Goal: Task Accomplishment & Management: Use online tool/utility

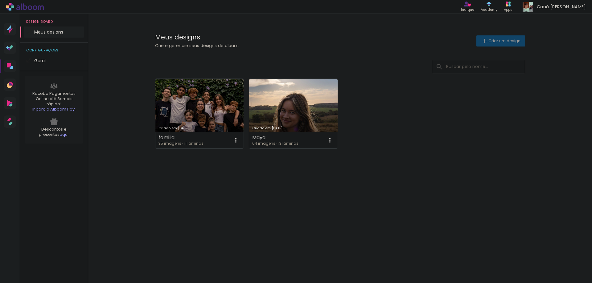
click at [483, 42] on iron-icon at bounding box center [484, 40] width 7 height 7
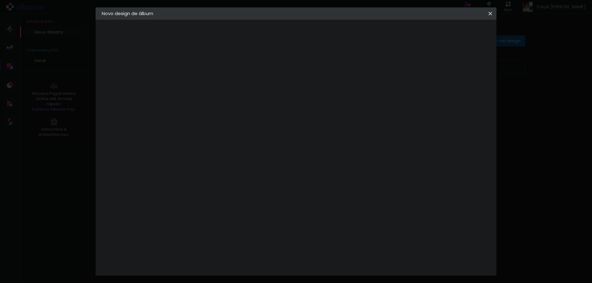
click at [203, 85] on input at bounding box center [203, 83] width 0 height 10
type input "Nelsi - 90 ANOS"
type paper-input "Nelsi - 90 ANOS"
click at [229, 23] on header "Informações Dê um título ao seu álbum. Avançar" at bounding box center [203, 38] width 54 height 37
click at [266, 31] on paper-button "Avançar" at bounding box center [251, 32] width 30 height 10
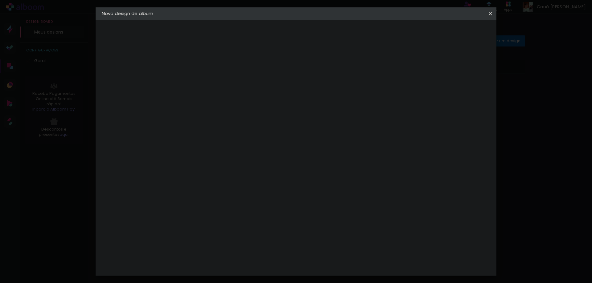
click at [0, 0] on slot "Tamanho Livre" at bounding box center [0, 0] width 0 height 0
click at [0, 0] on slot "Avançar" at bounding box center [0, 0] width 0 height 0
click at [184, 175] on input "30" at bounding box center [183, 175] width 16 height 9
type input "18"
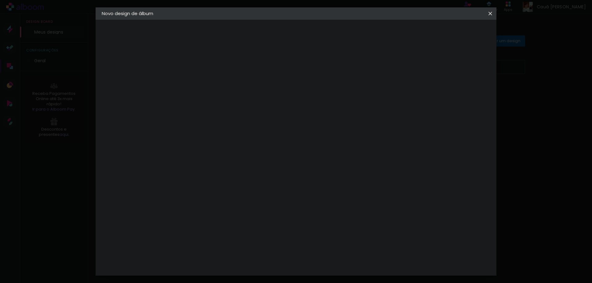
type paper-input "18"
click at [334, 209] on input "60" at bounding box center [330, 208] width 16 height 9
type input "24"
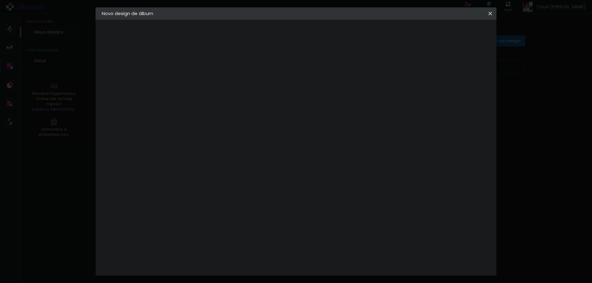
type paper-input "24"
click at [188, 153] on input "18" at bounding box center [183, 152] width 16 height 9
type input "12"
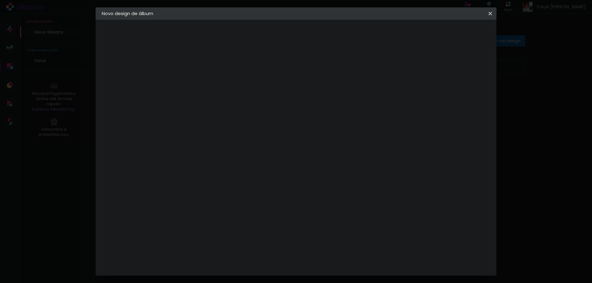
type paper-input "12"
click at [333, 260] on input "24" at bounding box center [330, 257] width 16 height 9
type input "36"
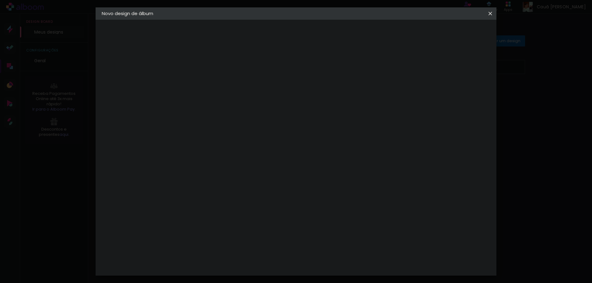
type paper-input "36"
click at [452, 34] on span "Iniciar design" at bounding box center [438, 33] width 28 height 4
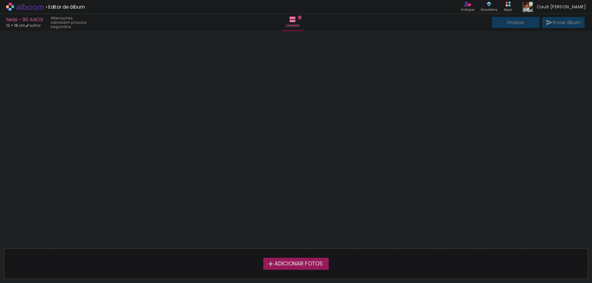
click at [269, 267] on iron-icon at bounding box center [270, 264] width 7 height 7
click at [0, 0] on input "file" at bounding box center [0, 0] width 0 height 0
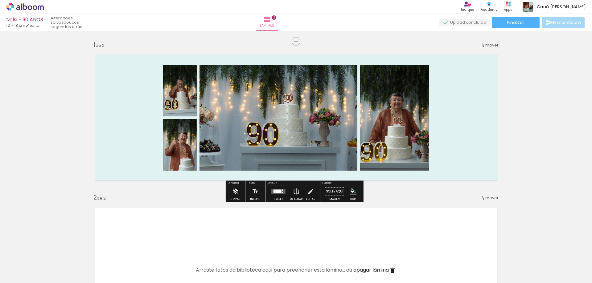
click at [276, 189] on quentale-layouter at bounding box center [278, 191] width 14 height 5
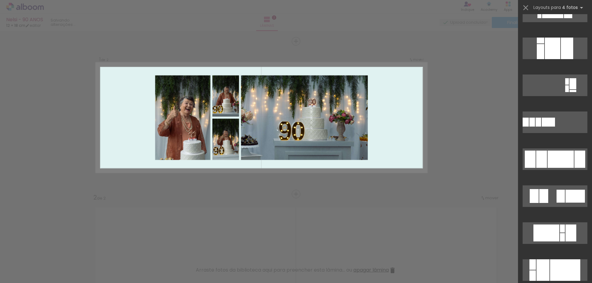
scroll to position [463, 0]
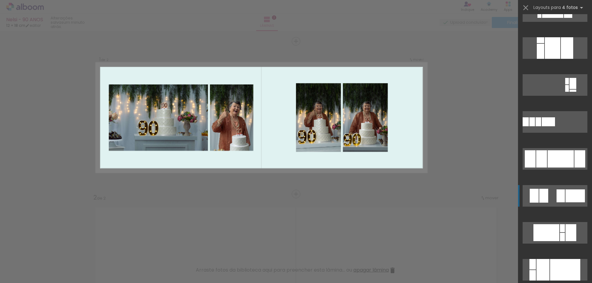
click at [554, 194] on quentale-layouter at bounding box center [555, 196] width 65 height 22
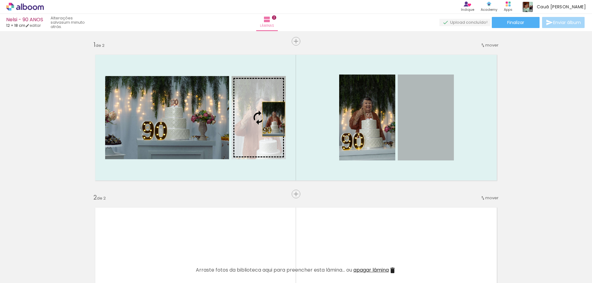
drag, startPoint x: 420, startPoint y: 119, endPoint x: 276, endPoint y: 120, distance: 144.6
click at [0, 0] on slot at bounding box center [0, 0] width 0 height 0
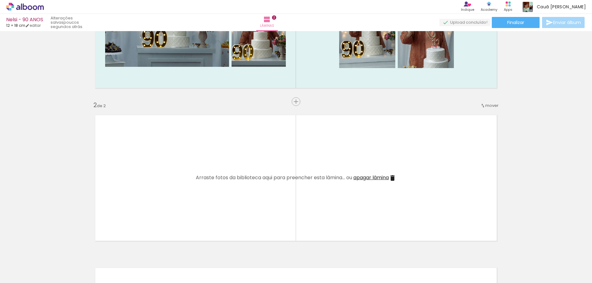
scroll to position [154, 0]
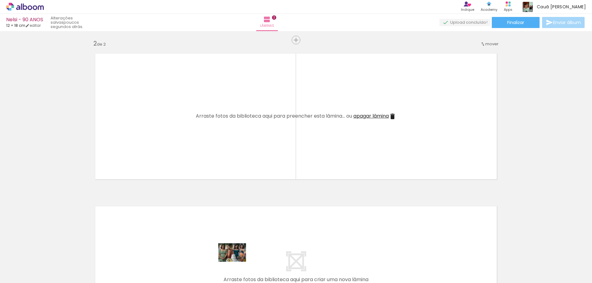
drag, startPoint x: 237, startPoint y: 266, endPoint x: 237, endPoint y: 262, distance: 4.0
click at [237, 262] on div at bounding box center [234, 263] width 31 height 20
drag, startPoint x: 273, startPoint y: 266, endPoint x: 288, endPoint y: 246, distance: 24.9
click at [245, 158] on quentale-workspace at bounding box center [296, 141] width 592 height 283
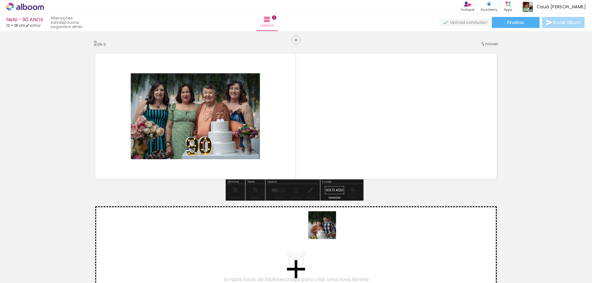
drag, startPoint x: 309, startPoint y: 269, endPoint x: 371, endPoint y: 243, distance: 67.1
click at [382, 168] on quentale-workspace at bounding box center [296, 141] width 592 height 283
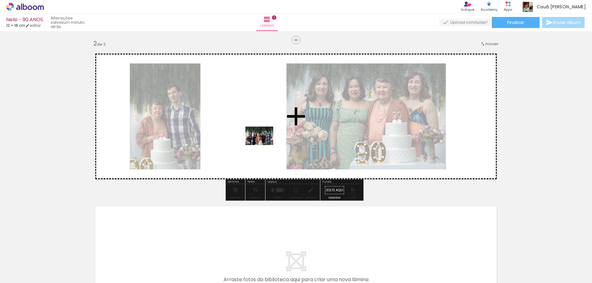
drag, startPoint x: 345, startPoint y: 272, endPoint x: 263, endPoint y: 143, distance: 152.7
click at [263, 143] on quentale-workspace at bounding box center [296, 141] width 592 height 283
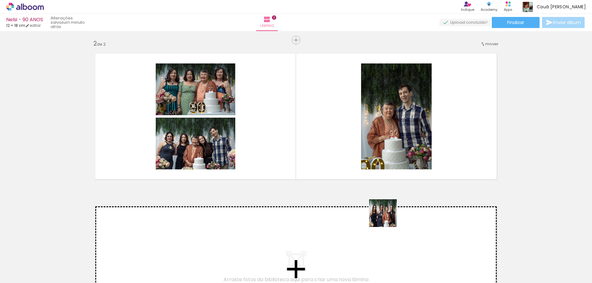
drag, startPoint x: 414, startPoint y: 268, endPoint x: 351, endPoint y: 191, distance: 99.1
click at [357, 194] on quentale-workspace at bounding box center [296, 141] width 592 height 283
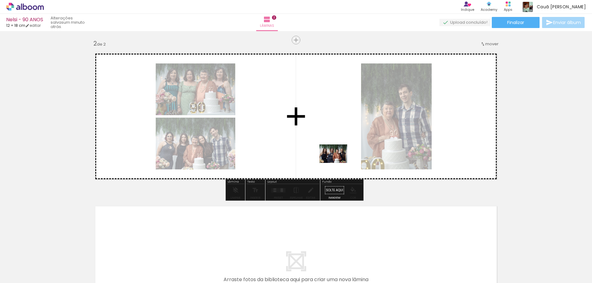
drag, startPoint x: 408, startPoint y: 261, endPoint x: 407, endPoint y: 224, distance: 37.0
click at [337, 163] on quentale-workspace at bounding box center [296, 141] width 592 height 283
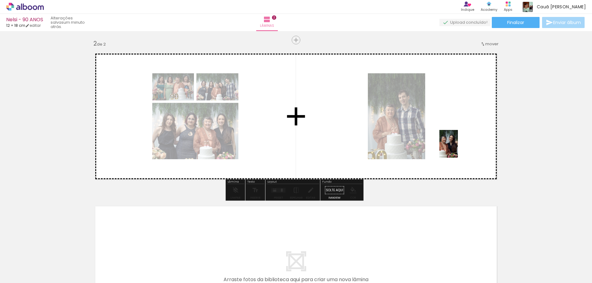
drag, startPoint x: 473, startPoint y: 258, endPoint x: 381, endPoint y: 197, distance: 110.9
click at [456, 138] on quentale-workspace at bounding box center [296, 141] width 592 height 283
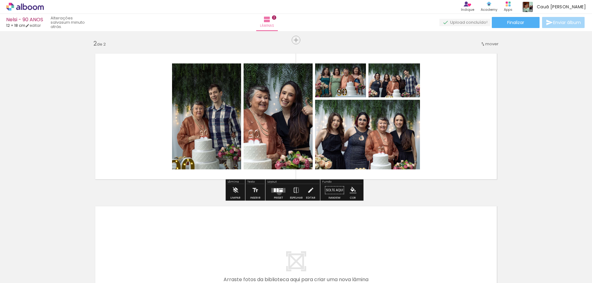
click at [278, 193] on div at bounding box center [278, 190] width 17 height 12
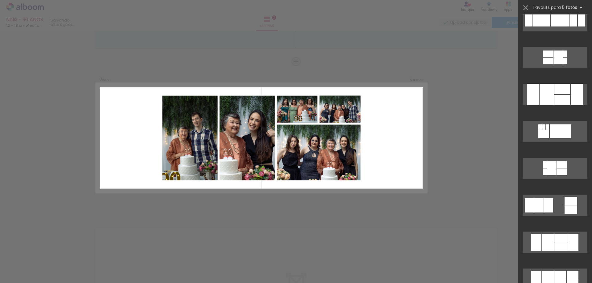
scroll to position [6060, 0]
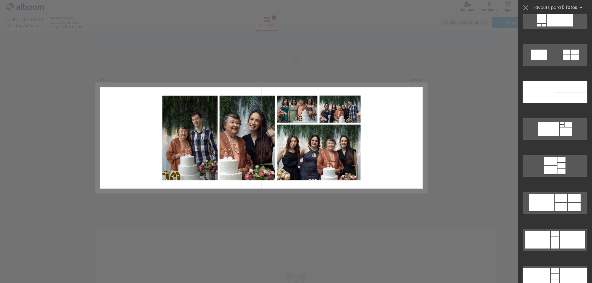
scroll to position [9082, 0]
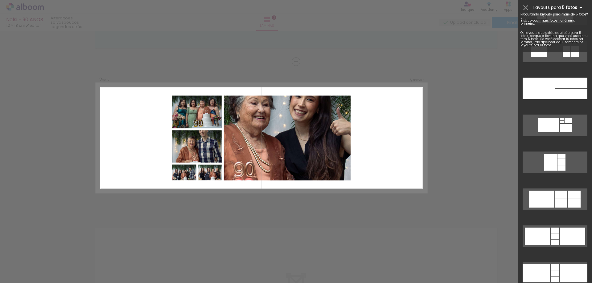
click at [578, 8] on iron-icon at bounding box center [580, 7] width 7 height 7
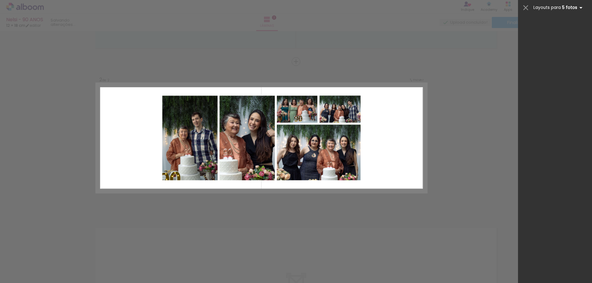
scroll to position [0, 0]
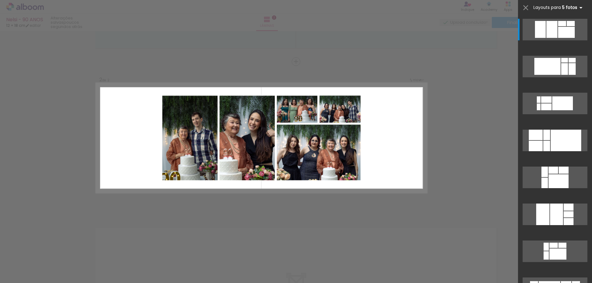
click at [581, 9] on iron-icon at bounding box center [580, 7] width 7 height 7
click at [580, 8] on iron-icon at bounding box center [580, 7] width 7 height 7
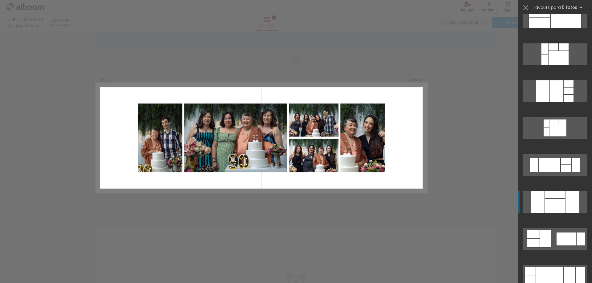
scroll to position [154, 0]
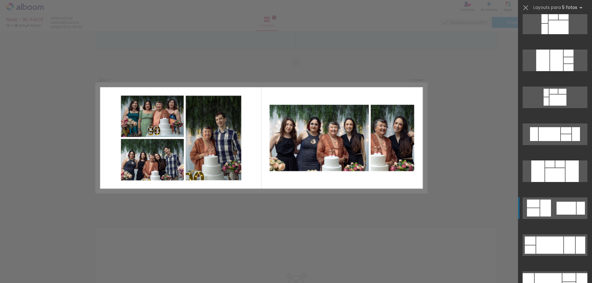
click at [559, 207] on div at bounding box center [566, 208] width 19 height 13
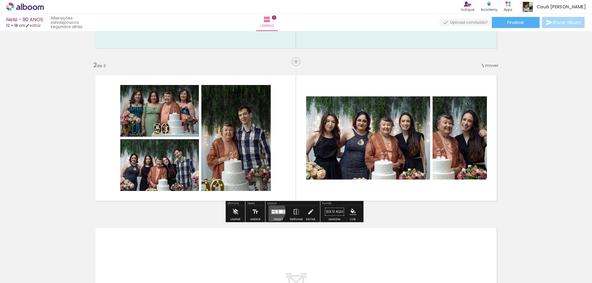
click at [272, 211] on div at bounding box center [273, 211] width 3 height 2
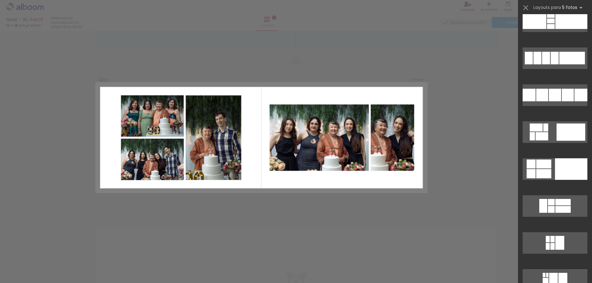
scroll to position [13338, 0]
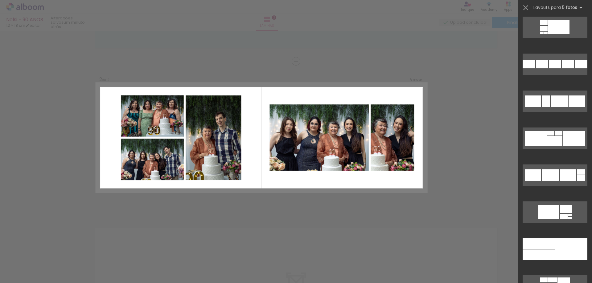
scroll to position [9328, 0]
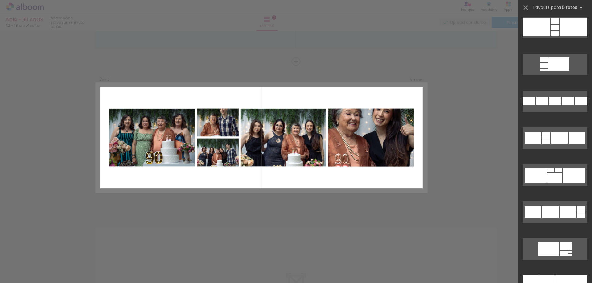
click at [461, 108] on div "Confirmar Cancelar" at bounding box center [296, 135] width 592 height 474
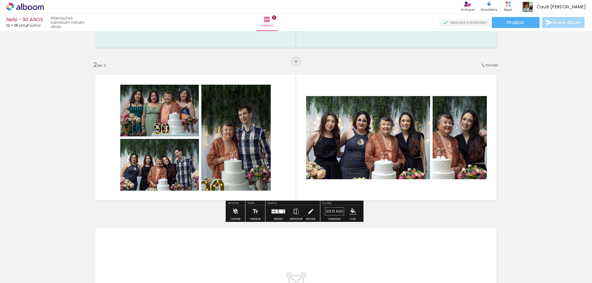
drag, startPoint x: 457, startPoint y: 140, endPoint x: 430, endPoint y: 136, distance: 27.4
drag, startPoint x: 430, startPoint y: 136, endPoint x: 439, endPoint y: 125, distance: 14.3
drag, startPoint x: 439, startPoint y: 125, endPoint x: 444, endPoint y: 126, distance: 5.9
drag, startPoint x: 444, startPoint y: 126, endPoint x: 448, endPoint y: 114, distance: 12.4
click at [449, 115] on div at bounding box center [452, 112] width 7 height 6
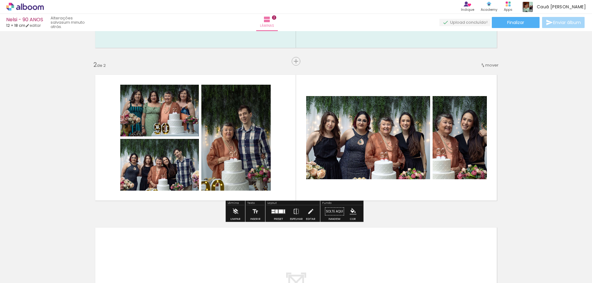
click at [452, 144] on paper-item at bounding box center [452, 144] width 11 height 4
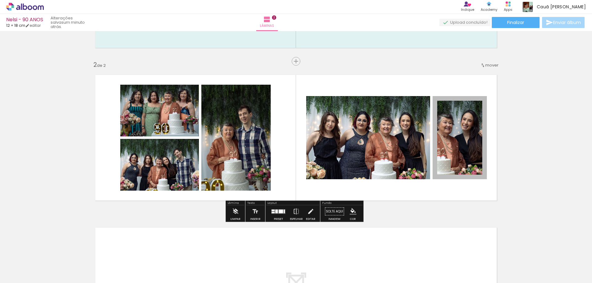
click at [450, 121] on paper-item at bounding box center [452, 122] width 11 height 4
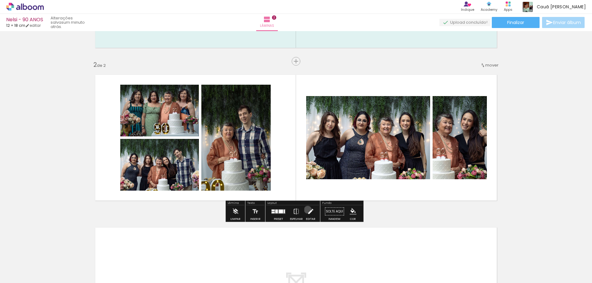
click at [307, 210] on iron-icon at bounding box center [310, 212] width 7 height 12
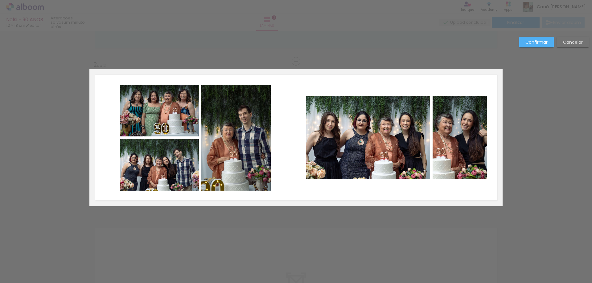
drag, startPoint x: 448, startPoint y: 148, endPoint x: 452, endPoint y: 125, distance: 23.7
click at [452, 125] on quentale-photo at bounding box center [460, 137] width 54 height 83
click at [452, 125] on div at bounding box center [460, 137] width 54 height 83
click at [449, 111] on div at bounding box center [460, 137] width 54 height 83
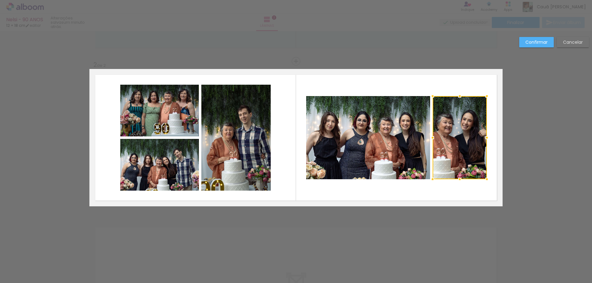
click at [449, 111] on div at bounding box center [460, 137] width 54 height 83
click at [449, 111] on quentale-photo at bounding box center [460, 137] width 54 height 83
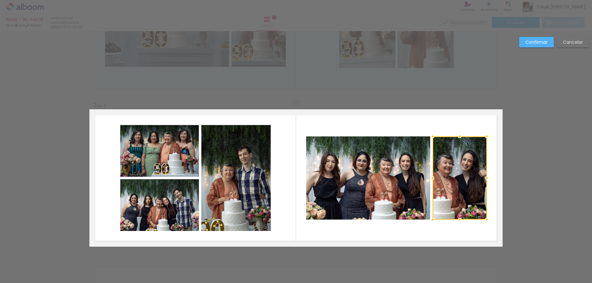
scroll to position [123, 0]
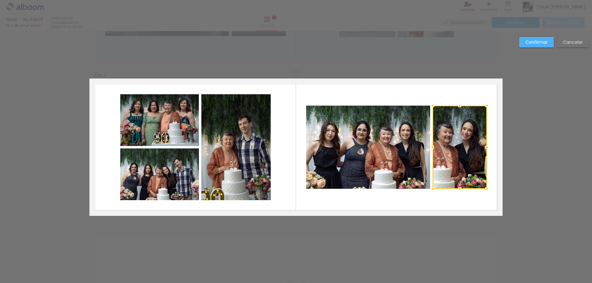
click at [219, 144] on quentale-photo at bounding box center [235, 147] width 69 height 106
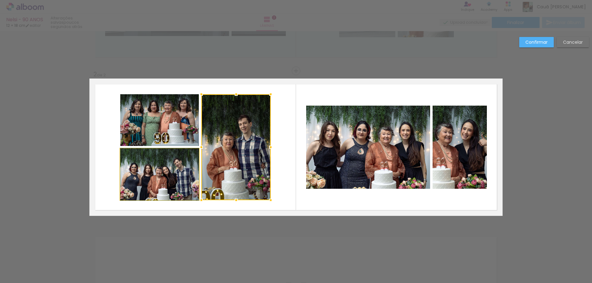
click at [142, 178] on quentale-photo at bounding box center [159, 175] width 79 height 52
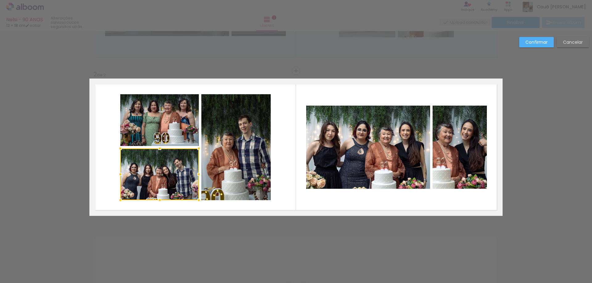
click at [142, 178] on div at bounding box center [159, 175] width 79 height 52
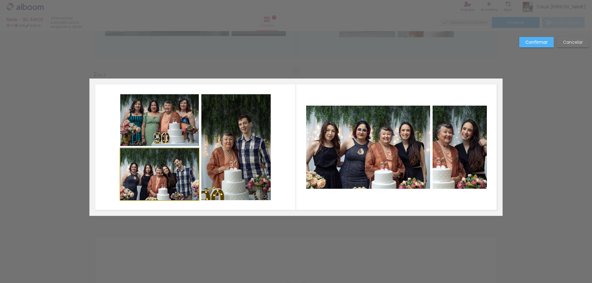
drag, startPoint x: 168, startPoint y: 184, endPoint x: 158, endPoint y: 169, distance: 18.1
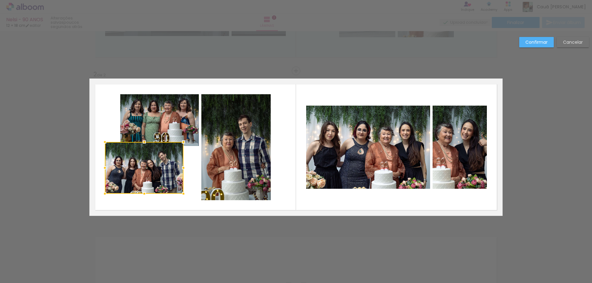
drag, startPoint x: 139, startPoint y: 171, endPoint x: 124, endPoint y: 165, distance: 16.7
click at [124, 165] on div at bounding box center [144, 168] width 79 height 52
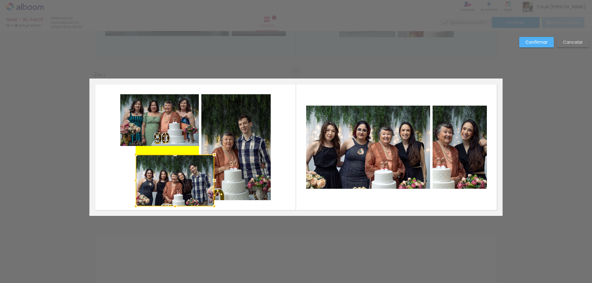
drag, startPoint x: 131, startPoint y: 180, endPoint x: 191, endPoint y: 218, distance: 70.8
click at [136, 176] on div at bounding box center [175, 181] width 79 height 52
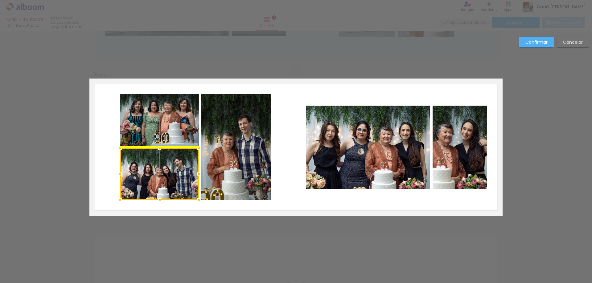
drag, startPoint x: 175, startPoint y: 187, endPoint x: 157, endPoint y: 179, distance: 20.3
click at [157, 179] on div at bounding box center [159, 174] width 79 height 52
drag, startPoint x: 157, startPoint y: 180, endPoint x: 155, endPoint y: 184, distance: 4.2
click at [155, 184] on div at bounding box center [159, 175] width 79 height 52
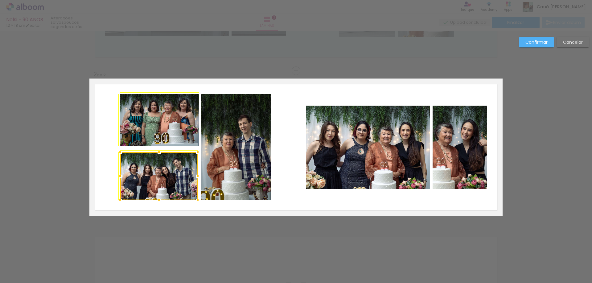
drag, startPoint x: 197, startPoint y: 150, endPoint x: 201, endPoint y: 141, distance: 9.5
click at [201, 146] on div at bounding box center [198, 152] width 12 height 12
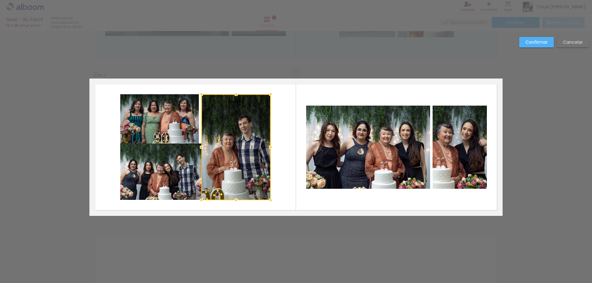
click at [176, 166] on quentale-photo at bounding box center [160, 172] width 81 height 56
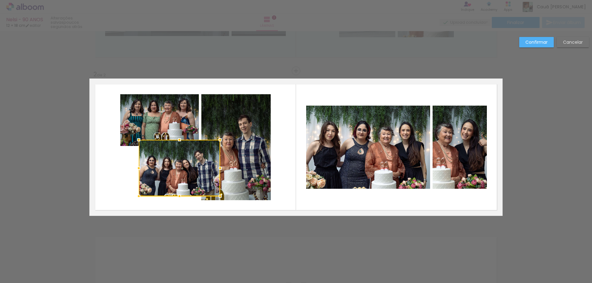
drag, startPoint x: 177, startPoint y: 170, endPoint x: 188, endPoint y: 164, distance: 12.7
click at [188, 164] on div at bounding box center [179, 168] width 81 height 56
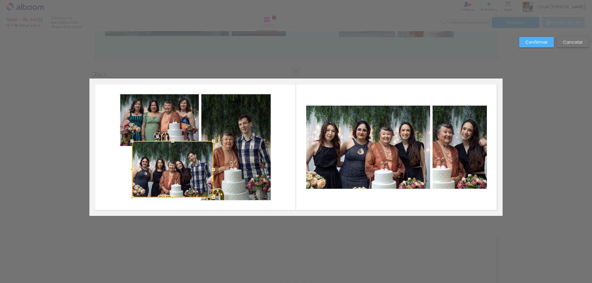
click at [0, 0] on slot "Cancelar" at bounding box center [0, 0] width 0 height 0
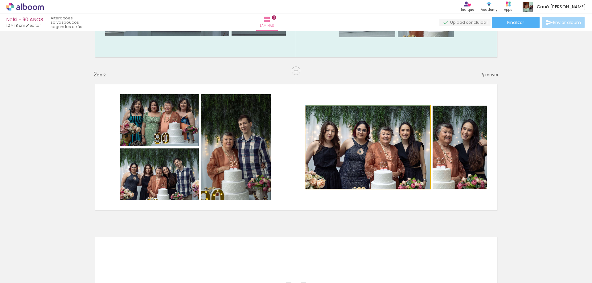
drag, startPoint x: 393, startPoint y: 156, endPoint x: 363, endPoint y: 149, distance: 30.7
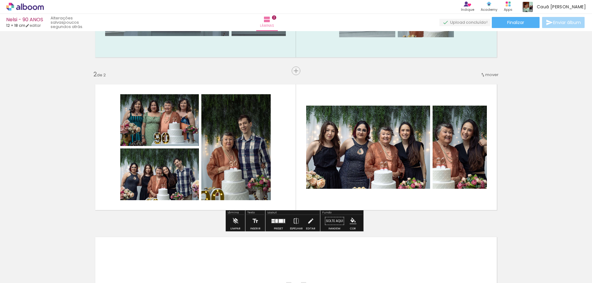
click at [283, 226] on div at bounding box center [278, 221] width 17 height 12
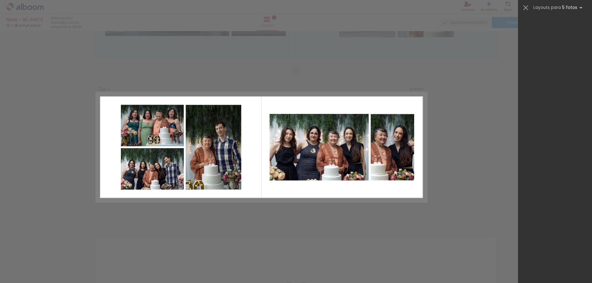
scroll to position [333, 0]
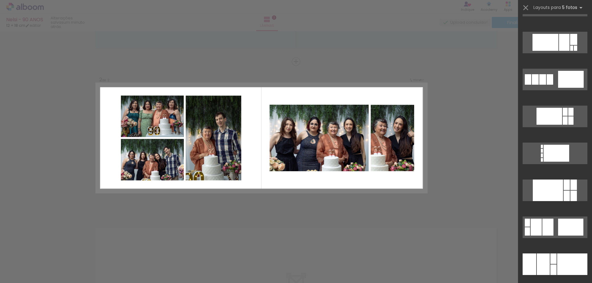
scroll to position [12702, 0]
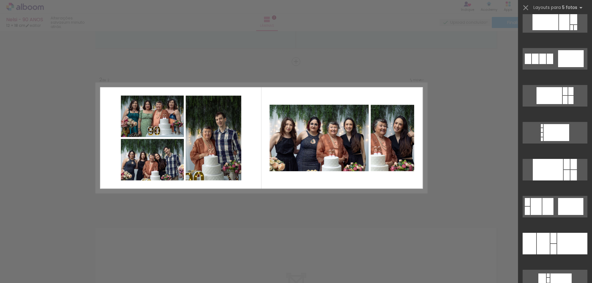
click at [472, 94] on div "Confirmar Cancelar" at bounding box center [296, 136] width 592 height 474
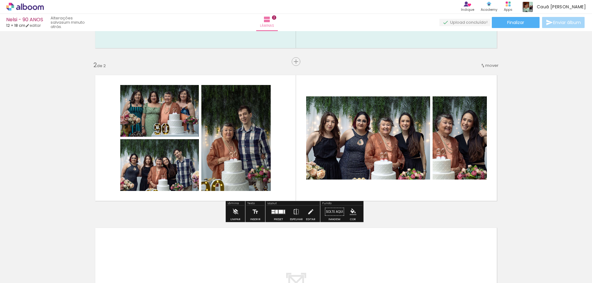
click at [365, 148] on quentale-photo at bounding box center [368, 138] width 124 height 83
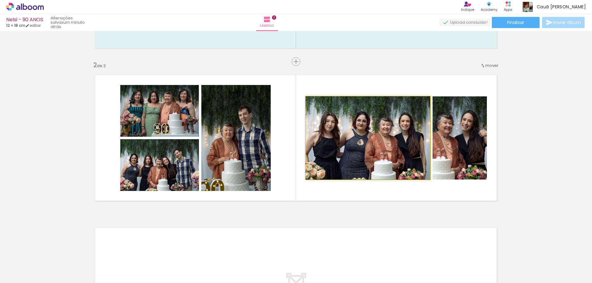
drag, startPoint x: 408, startPoint y: 139, endPoint x: 393, endPoint y: 139, distance: 14.8
click at [417, 141] on quentale-photo at bounding box center [368, 138] width 124 height 83
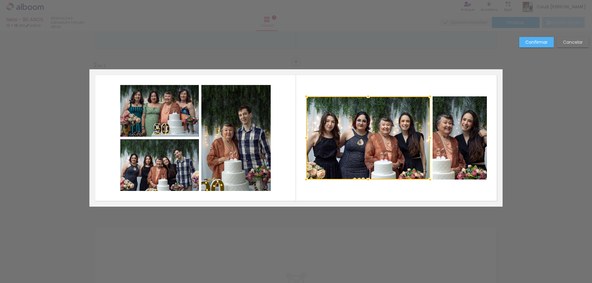
click at [456, 141] on quentale-photo at bounding box center [460, 138] width 54 height 83
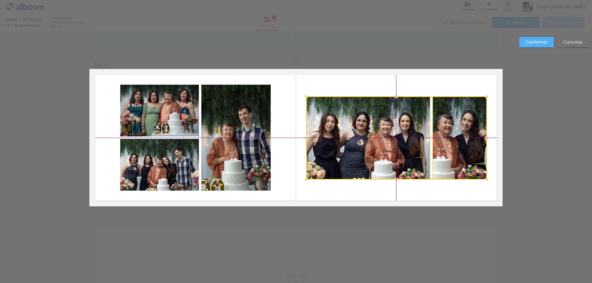
drag, startPoint x: 444, startPoint y: 147, endPoint x: 438, endPoint y: 151, distance: 7.3
click at [438, 151] on div at bounding box center [396, 138] width 181 height 83
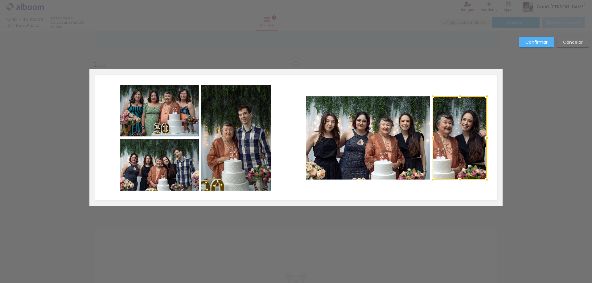
click at [386, 224] on div "Confirmar Cancelar" at bounding box center [296, 135] width 592 height 474
click at [343, 148] on quentale-photo at bounding box center [368, 138] width 124 height 83
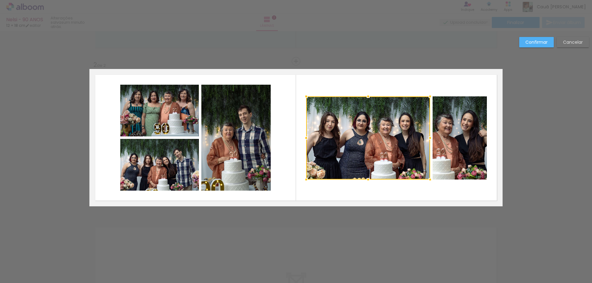
click at [455, 139] on quentale-photo at bounding box center [460, 138] width 54 height 83
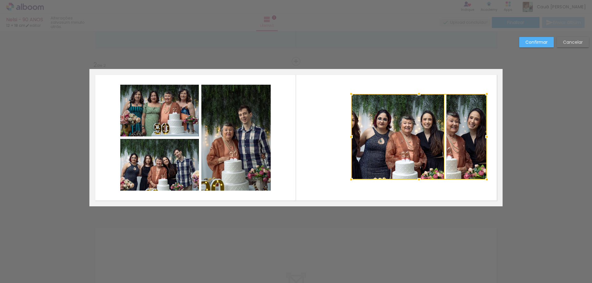
drag, startPoint x: 304, startPoint y: 95, endPoint x: 356, endPoint y: 89, distance: 51.8
click at [356, 89] on album-spread "2 de 2" at bounding box center [295, 138] width 413 height 138
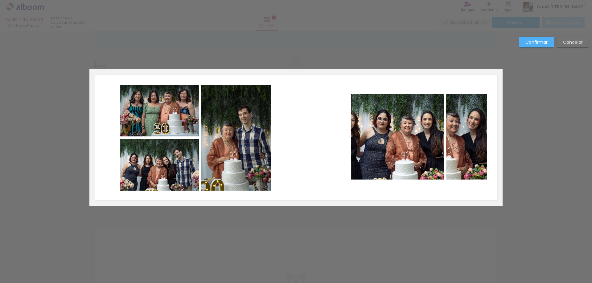
click at [357, 105] on quentale-photo at bounding box center [397, 137] width 93 height 86
click at [451, 127] on quentale-photo at bounding box center [466, 137] width 40 height 86
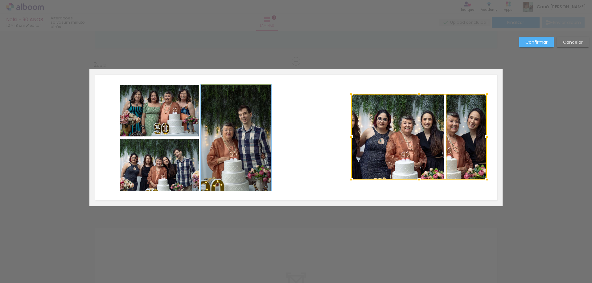
click at [255, 114] on quentale-photo at bounding box center [235, 138] width 69 height 106
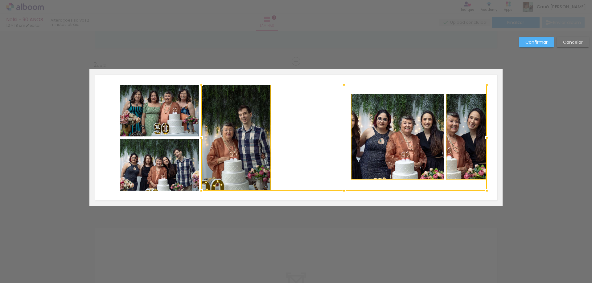
click at [170, 112] on quentale-photo at bounding box center [159, 111] width 79 height 52
click at [179, 148] on div at bounding box center [303, 138] width 367 height 106
click at [184, 121] on div at bounding box center [303, 138] width 367 height 106
click at [183, 144] on div at bounding box center [303, 138] width 367 height 106
click at [259, 127] on div at bounding box center [344, 138] width 286 height 106
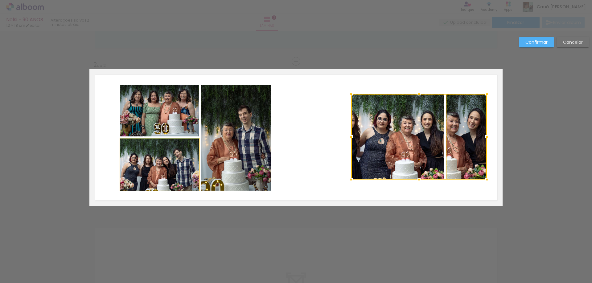
click at [145, 152] on quentale-photo at bounding box center [159, 165] width 79 height 52
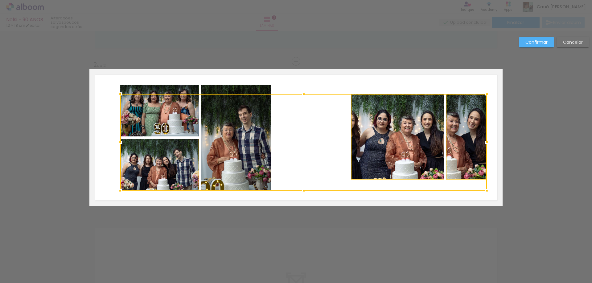
click at [182, 111] on div at bounding box center [303, 142] width 367 height 97
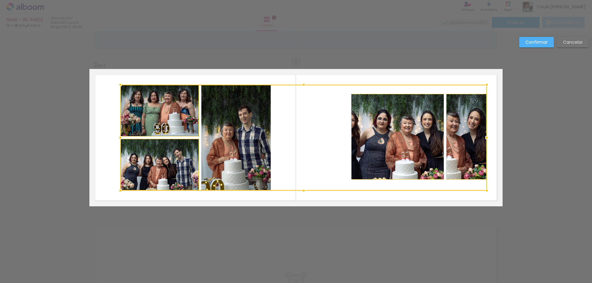
click at [215, 132] on div at bounding box center [303, 138] width 367 height 106
click at [176, 156] on div at bounding box center [303, 138] width 367 height 106
click at [292, 144] on div at bounding box center [303, 138] width 367 height 106
click at [325, 148] on div at bounding box center [303, 138] width 367 height 106
click at [335, 81] on quentale-layouter at bounding box center [295, 138] width 413 height 138
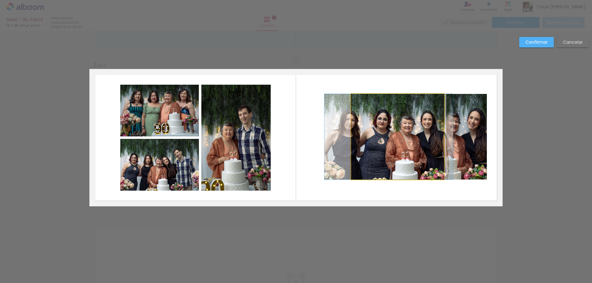
click at [361, 113] on quentale-photo at bounding box center [397, 137] width 93 height 86
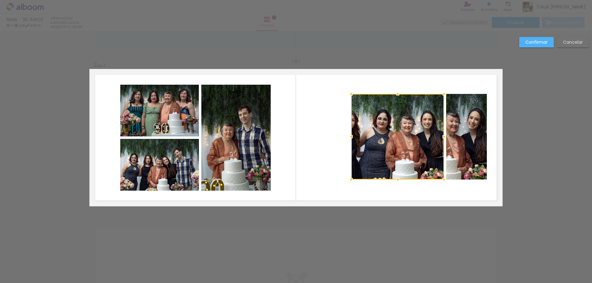
click at [454, 119] on quentale-photo at bounding box center [466, 137] width 40 height 86
click at [160, 111] on quentale-photo at bounding box center [159, 111] width 79 height 52
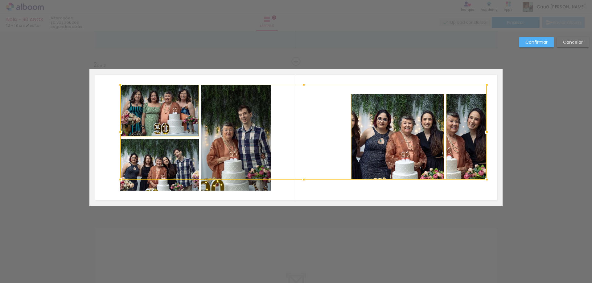
click at [313, 163] on div at bounding box center [303, 132] width 367 height 95
click at [317, 149] on div at bounding box center [303, 132] width 367 height 95
click at [366, 139] on div at bounding box center [303, 132] width 367 height 95
click at [273, 122] on div at bounding box center [303, 132] width 367 height 95
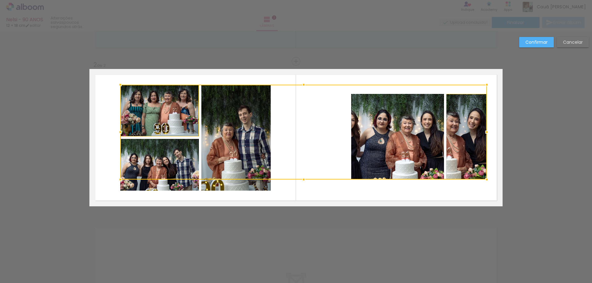
click at [236, 116] on div at bounding box center [303, 132] width 367 height 95
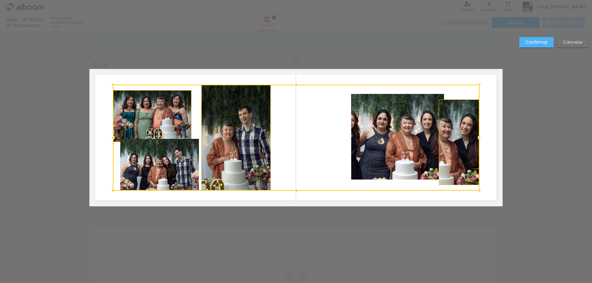
click at [0, 0] on slot "Cancelar" at bounding box center [0, 0] width 0 height 0
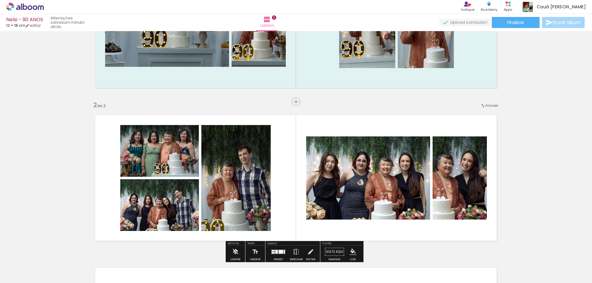
scroll to position [123, 0]
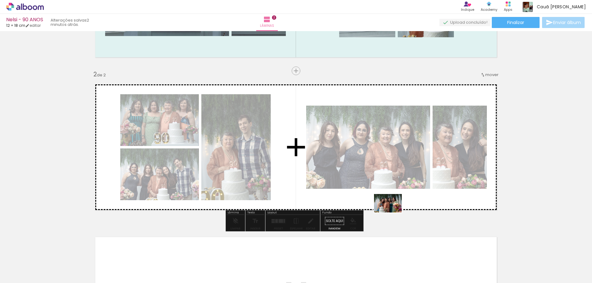
drag, startPoint x: 450, startPoint y: 260, endPoint x: 393, endPoint y: 213, distance: 74.3
click at [393, 213] on quentale-workspace at bounding box center [296, 141] width 592 height 283
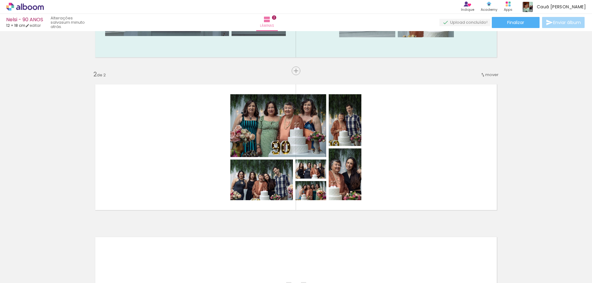
scroll to position [0, 1441]
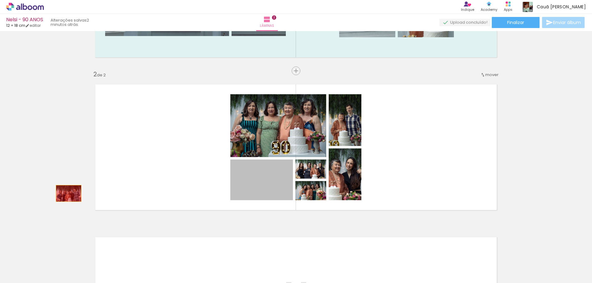
click at [67, 194] on div "Inserir lâmina 1 de 2 Inserir lâmina 2 de 2" at bounding box center [296, 139] width 592 height 459
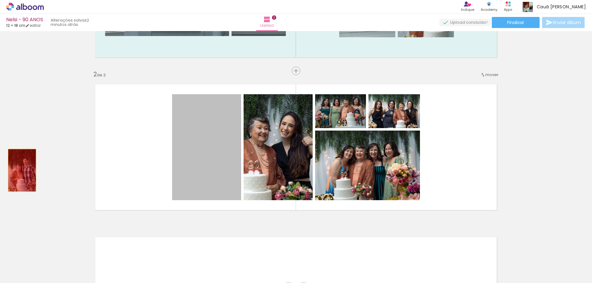
drag, startPoint x: 197, startPoint y: 170, endPoint x: 2, endPoint y: 170, distance: 195.2
click at [2, 170] on div "Inserir lâmina 1 de 2 Inserir lâmina 2 de 2" at bounding box center [296, 139] width 592 height 459
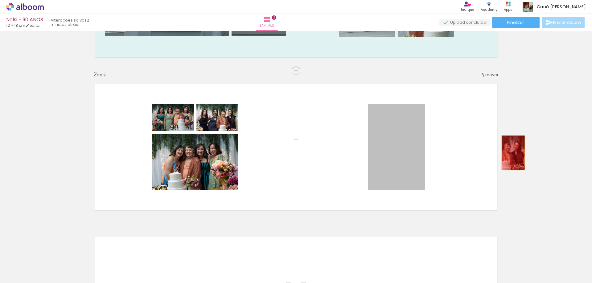
drag, startPoint x: 398, startPoint y: 162, endPoint x: 520, endPoint y: 154, distance: 121.5
click at [520, 154] on div "Inserir lâmina 1 de 2 Inserir lâmina 2 de 2" at bounding box center [296, 139] width 592 height 459
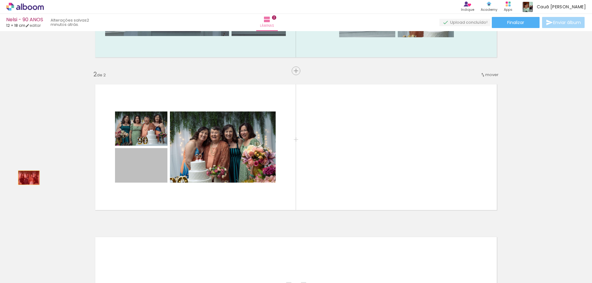
drag, startPoint x: 144, startPoint y: 171, endPoint x: 126, endPoint y: 217, distance: 49.3
click at [27, 178] on div "Inserir lâmina 1 de 2 Inserir lâmina 2 de 2" at bounding box center [296, 139] width 592 height 459
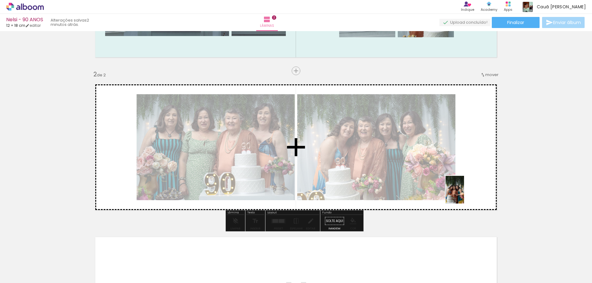
drag, startPoint x: 454, startPoint y: 270, endPoint x: 464, endPoint y: 195, distance: 75.6
click at [464, 194] on quentale-workspace at bounding box center [296, 141] width 592 height 283
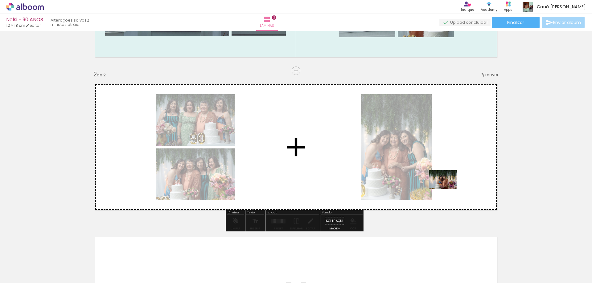
drag, startPoint x: 419, startPoint y: 268, endPoint x: 448, endPoint y: 189, distance: 84.3
click at [448, 189] on quentale-workspace at bounding box center [296, 141] width 592 height 283
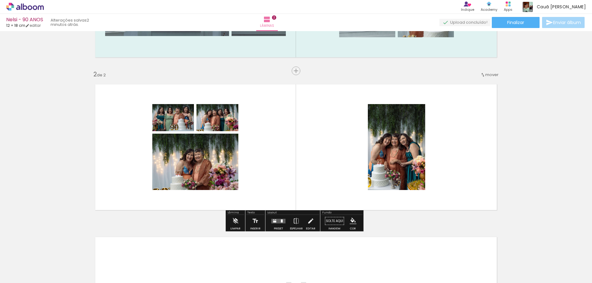
click at [279, 224] on div at bounding box center [278, 221] width 17 height 12
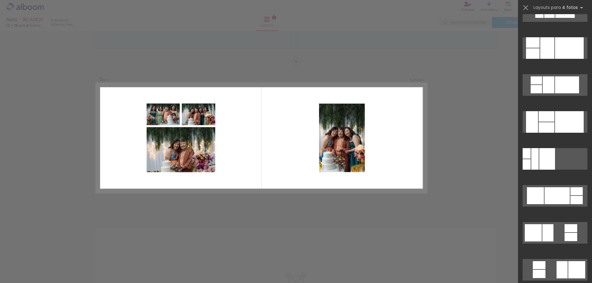
scroll to position [1789, 0]
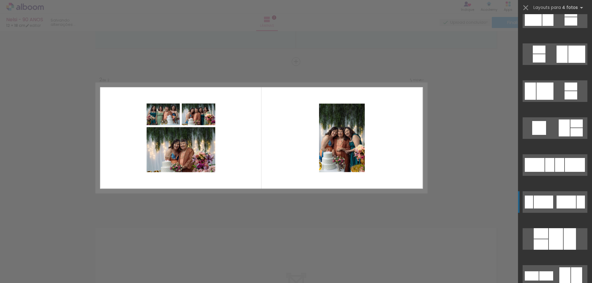
scroll to position [2005, 0]
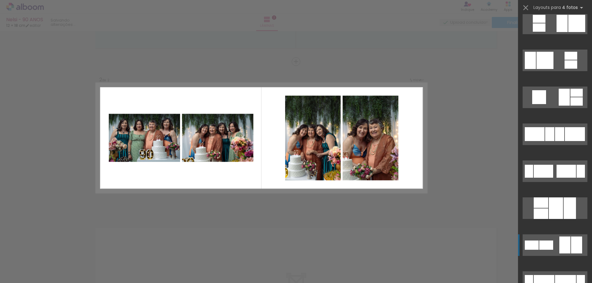
click at [559, 237] on div at bounding box center [564, 245] width 11 height 17
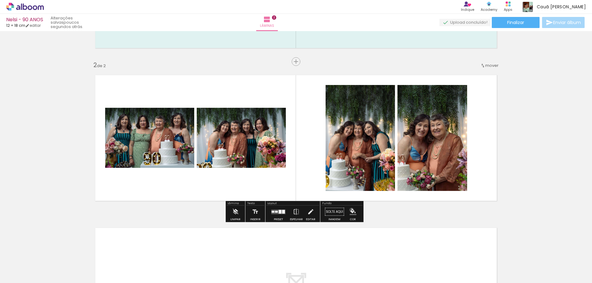
click at [350, 210] on iron-icon "color picker" at bounding box center [353, 212] width 7 height 7
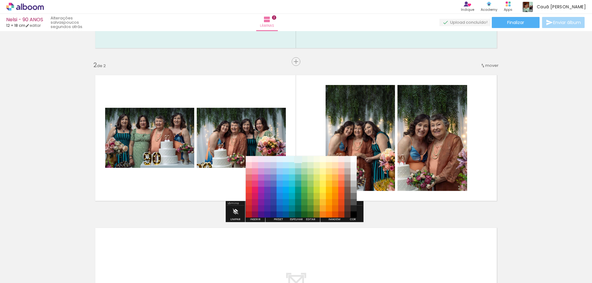
click at [298, 159] on paper-item "#e0f2f1" at bounding box center [298, 159] width 6 height 6
click at [385, 210] on div "Inserir lâmina 1 de 2 Inserir lâmina 2 de 2" at bounding box center [296, 130] width 592 height 459
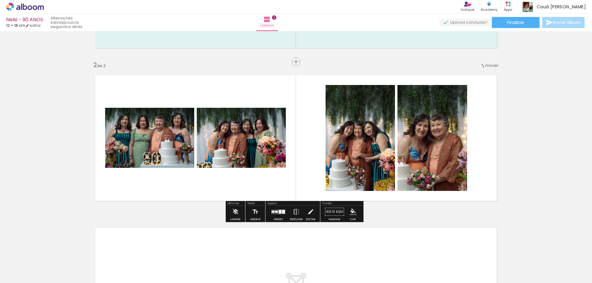
scroll to position [163, 0]
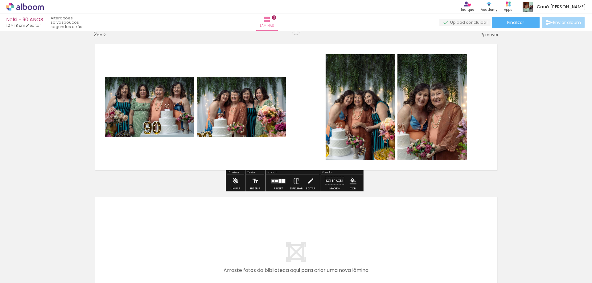
click at [350, 183] on iron-icon "color picker" at bounding box center [353, 181] width 7 height 7
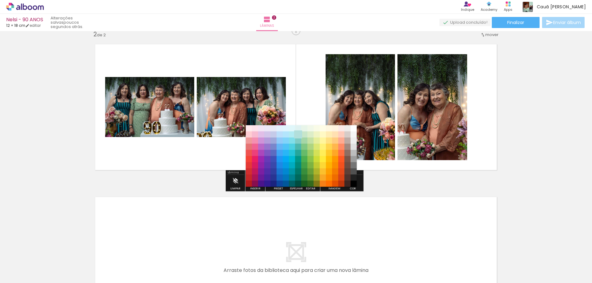
click at [296, 133] on paper-item "#b2dfdb" at bounding box center [298, 135] width 6 height 6
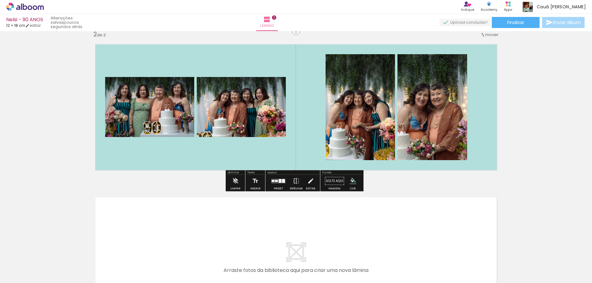
click at [349, 177] on paper-menu-button "#ffebee #ffcdd2 #ef9a9a #e57373 #ef5350 #f44336 #e53935 #d32f2f #c62828 #b71c1c…" at bounding box center [353, 181] width 12 height 12
click at [352, 179] on iron-icon "color picker" at bounding box center [353, 181] width 7 height 7
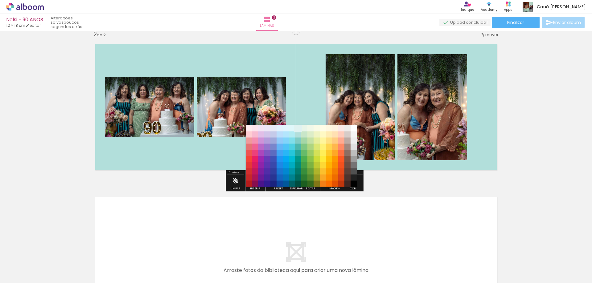
click at [299, 126] on paper-item "#e0f2f1" at bounding box center [298, 129] width 6 height 6
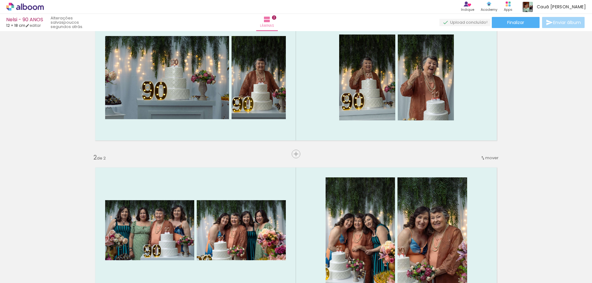
scroll to position [9, 0]
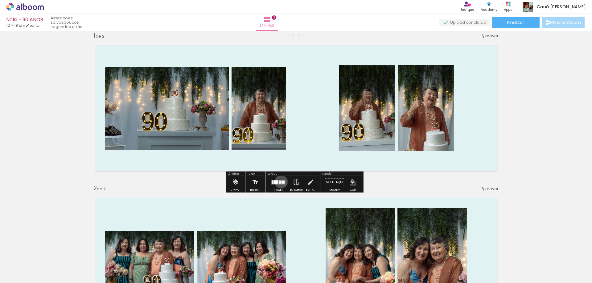
click at [280, 182] on div at bounding box center [280, 182] width 2 height 3
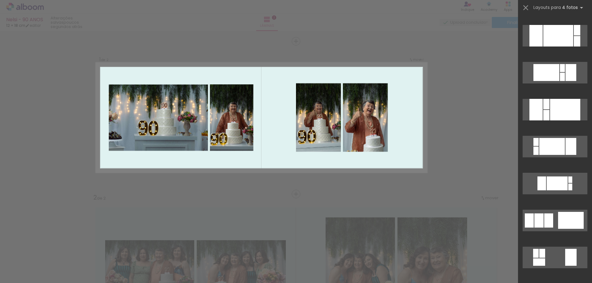
scroll to position [1431, 0]
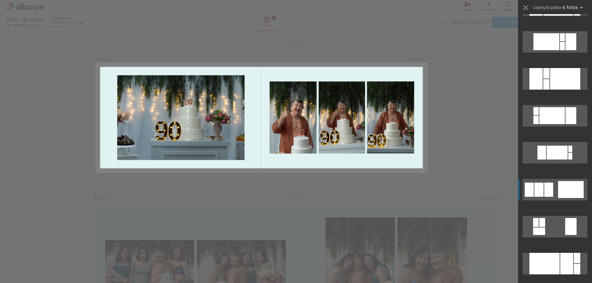
click at [529, 185] on div at bounding box center [529, 190] width 9 height 14
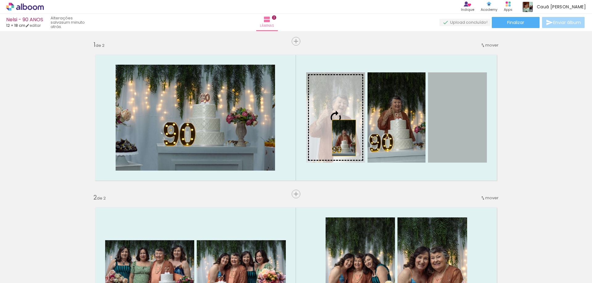
drag, startPoint x: 458, startPoint y: 146, endPoint x: 342, endPoint y: 138, distance: 116.8
click at [0, 0] on slot at bounding box center [0, 0] width 0 height 0
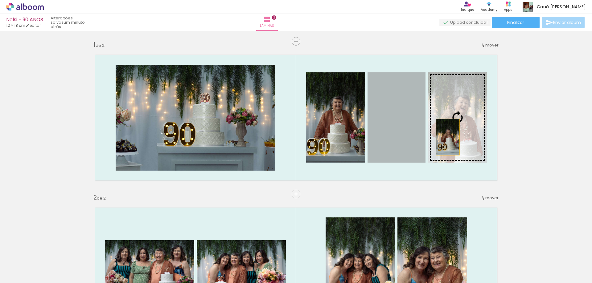
drag, startPoint x: 402, startPoint y: 138, endPoint x: 448, endPoint y: 137, distance: 46.0
click at [0, 0] on slot at bounding box center [0, 0] width 0 height 0
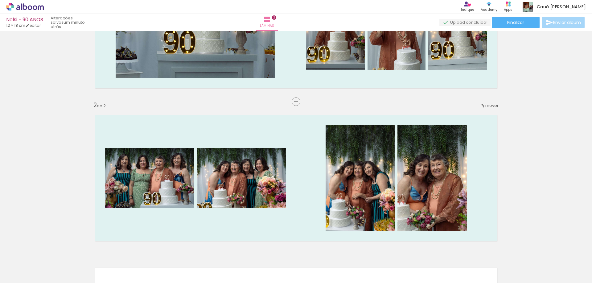
scroll to position [123, 0]
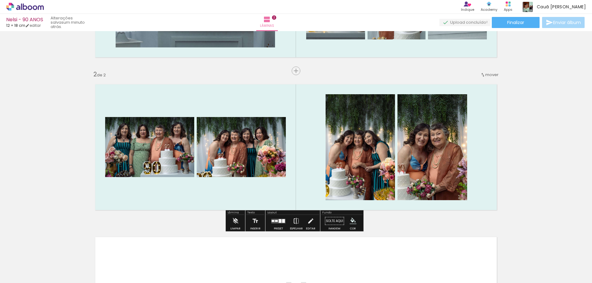
click at [296, 223] on iron-icon at bounding box center [296, 221] width 7 height 12
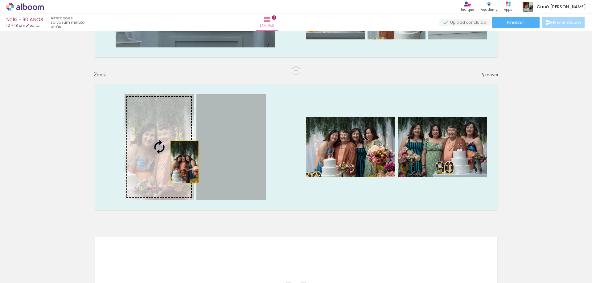
drag, startPoint x: 232, startPoint y: 161, endPoint x: 193, endPoint y: 159, distance: 38.9
click at [0, 0] on slot at bounding box center [0, 0] width 0 height 0
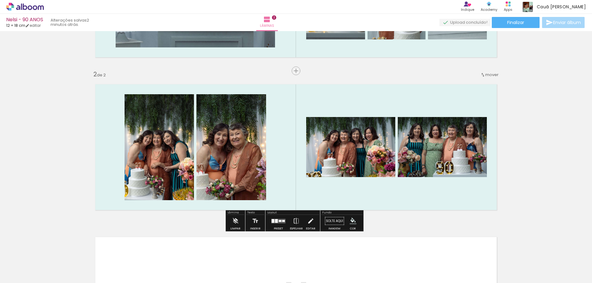
scroll to position [154, 0]
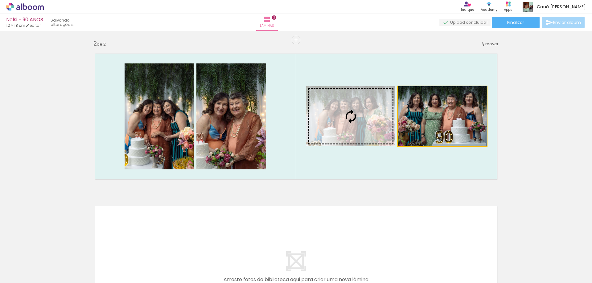
drag, startPoint x: 434, startPoint y: 126, endPoint x: 394, endPoint y: 154, distance: 48.3
click at [0, 0] on slot at bounding box center [0, 0] width 0 height 0
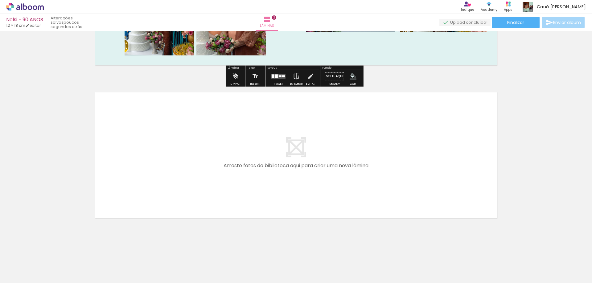
scroll to position [269, 0]
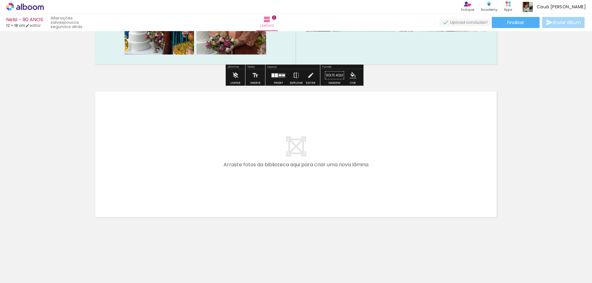
click at [301, 184] on quentale-layouter at bounding box center [295, 155] width 413 height 138
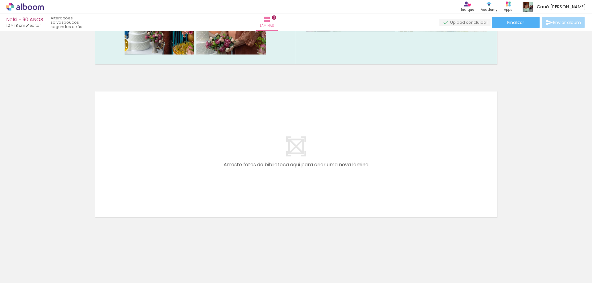
scroll to position [0, 0]
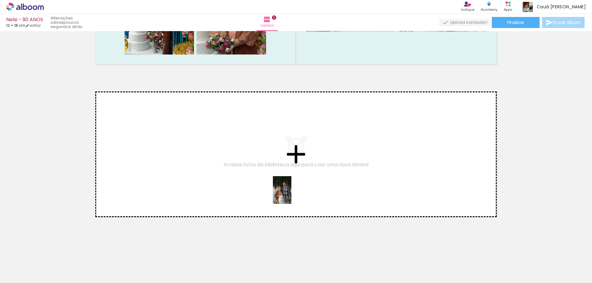
drag, startPoint x: 312, startPoint y: 267, endPoint x: 308, endPoint y: 229, distance: 37.5
click at [283, 195] on quentale-workspace at bounding box center [296, 141] width 592 height 283
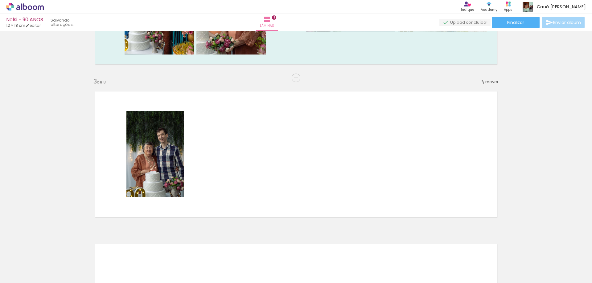
scroll to position [286, 0]
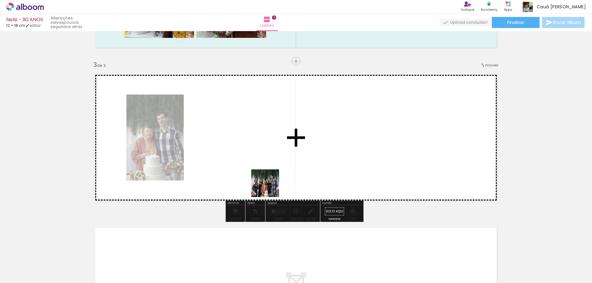
drag, startPoint x: 340, startPoint y: 264, endPoint x: 330, endPoint y: 231, distance: 34.4
click at [267, 186] on quentale-workspace at bounding box center [296, 141] width 592 height 283
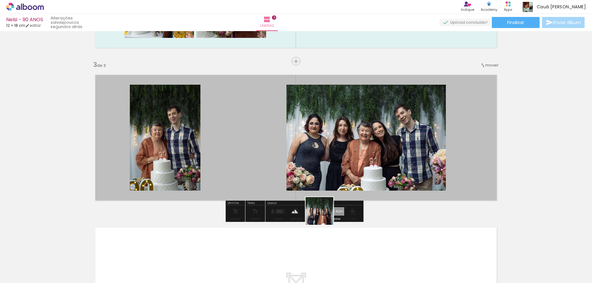
drag, startPoint x: 366, startPoint y: 254, endPoint x: 363, endPoint y: 240, distance: 14.5
click at [278, 179] on quentale-workspace at bounding box center [296, 141] width 592 height 283
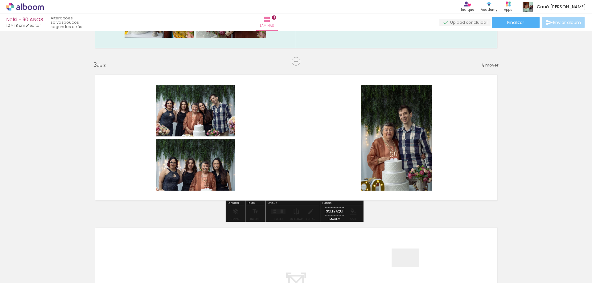
drag, startPoint x: 412, startPoint y: 271, endPoint x: 410, endPoint y: 267, distance: 3.6
click at [410, 267] on div at bounding box center [407, 263] width 31 height 20
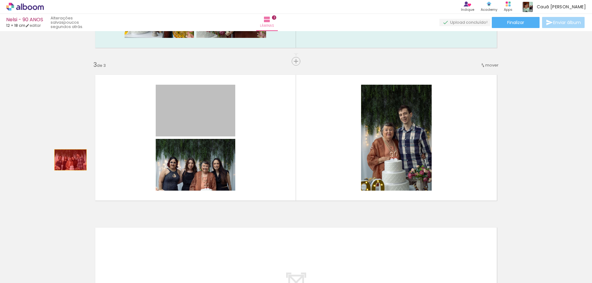
drag, startPoint x: 188, startPoint y: 119, endPoint x: 58, endPoint y: 179, distance: 142.8
click at [58, 179] on div "Inserir lâmina 1 de 3 Inserir lâmina 2 de 3 Inserir lâmina 3 de 3" at bounding box center [296, 53] width 592 height 612
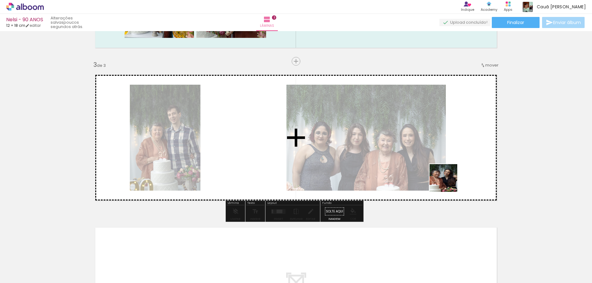
drag, startPoint x: 472, startPoint y: 269, endPoint x: 452, endPoint y: 240, distance: 34.5
click at [442, 164] on quentale-workspace at bounding box center [296, 141] width 592 height 283
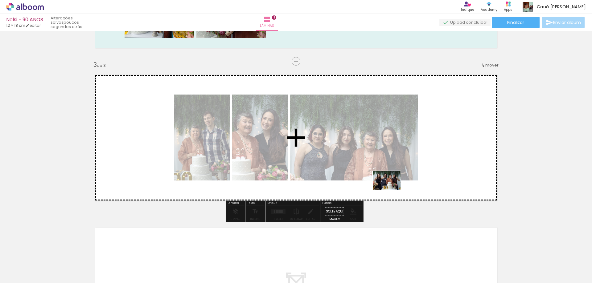
drag, startPoint x: 423, startPoint y: 238, endPoint x: 388, endPoint y: 186, distance: 63.2
click at [388, 186] on quentale-workspace at bounding box center [296, 141] width 592 height 283
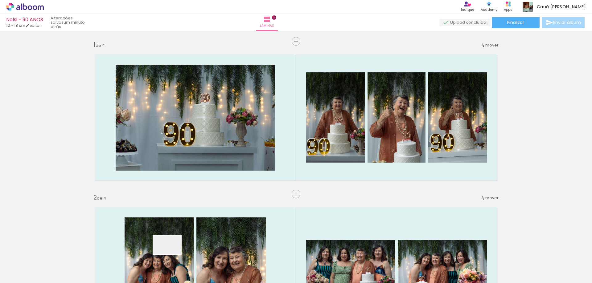
click at [565, 270] on div at bounding box center [580, 263] width 31 height 20
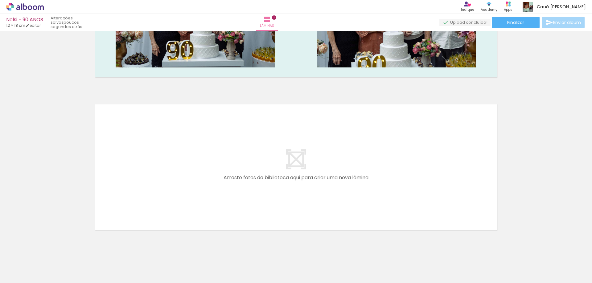
scroll to position [0, 411]
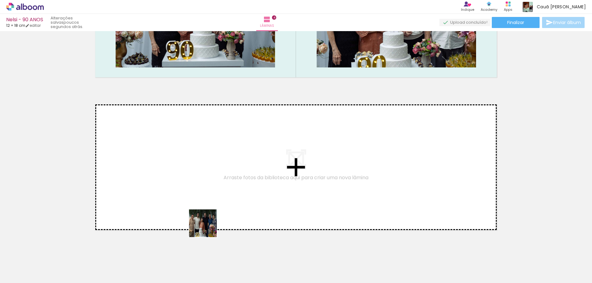
drag, startPoint x: 238, startPoint y: 268, endPoint x: 208, endPoint y: 228, distance: 50.3
click at [208, 228] on quentale-workspace at bounding box center [296, 141] width 592 height 283
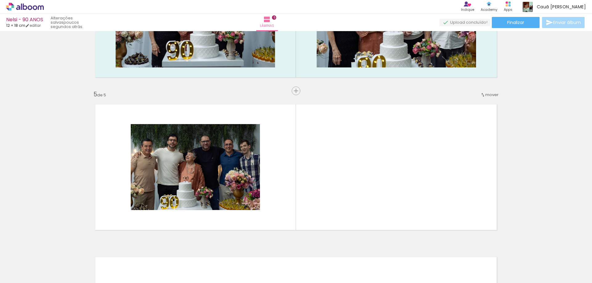
scroll to position [592, 0]
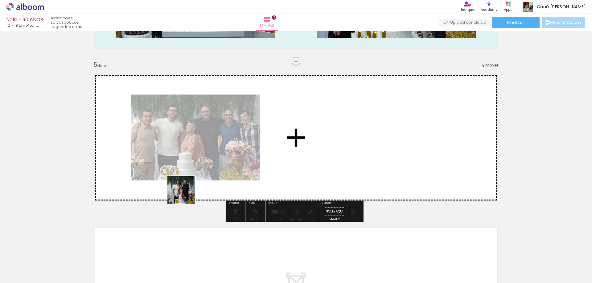
drag, startPoint x: 180, startPoint y: 264, endPoint x: 186, endPoint y: 195, distance: 69.0
click at [186, 195] on quentale-workspace at bounding box center [296, 141] width 592 height 283
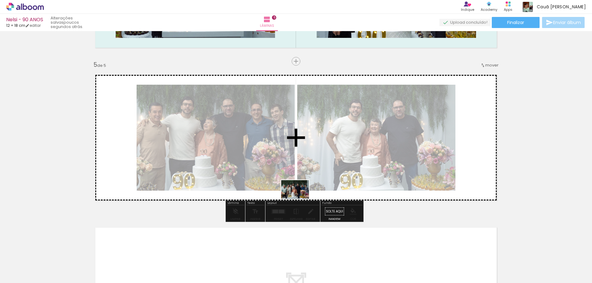
drag, startPoint x: 275, startPoint y: 267, endPoint x: 300, endPoint y: 199, distance: 72.1
click at [300, 199] on quentale-workspace at bounding box center [296, 141] width 592 height 283
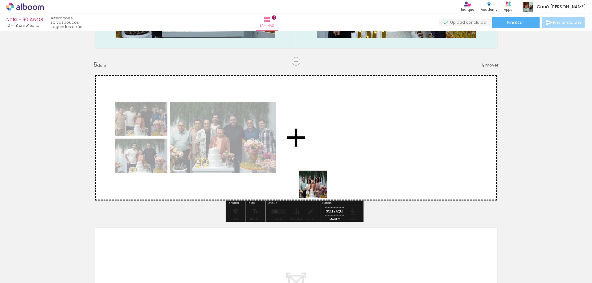
drag, startPoint x: 311, startPoint y: 261, endPoint x: 318, endPoint y: 189, distance: 71.9
click at [318, 189] on quentale-workspace at bounding box center [296, 141] width 592 height 283
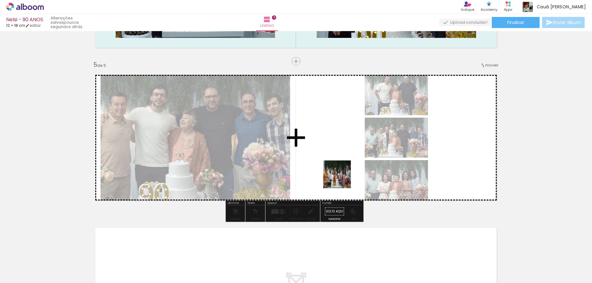
drag, startPoint x: 341, startPoint y: 263, endPoint x: 343, endPoint y: 186, distance: 76.8
click at [342, 175] on quentale-workspace at bounding box center [296, 141] width 592 height 283
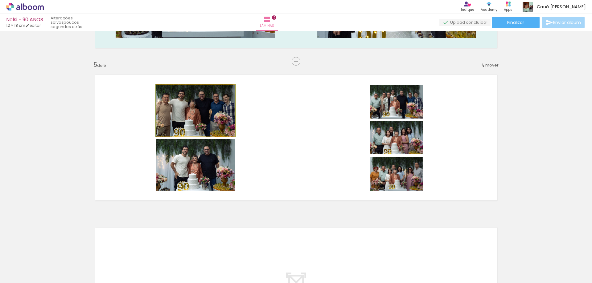
drag, startPoint x: 207, startPoint y: 126, endPoint x: 204, endPoint y: 160, distance: 34.1
click at [0, 0] on slot at bounding box center [0, 0] width 0 height 0
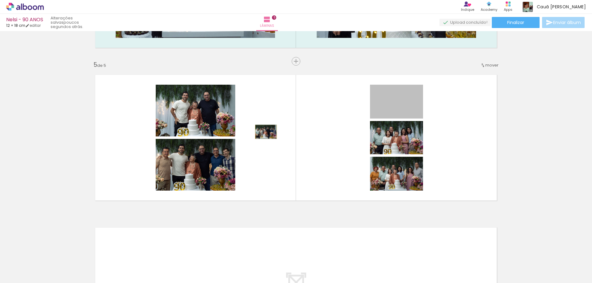
drag, startPoint x: 384, startPoint y: 112, endPoint x: 264, endPoint y: 132, distance: 122.3
click at [264, 132] on quentale-layouter at bounding box center [295, 138] width 413 height 138
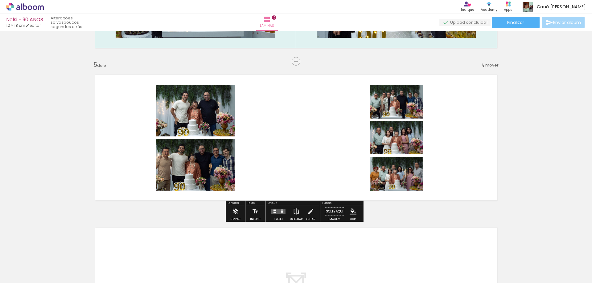
click at [278, 213] on quentale-layouter at bounding box center [278, 211] width 14 height 5
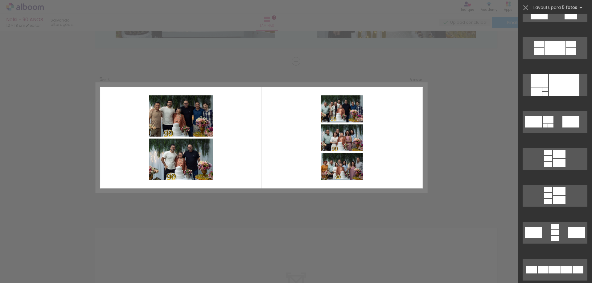
scroll to position [0, 0]
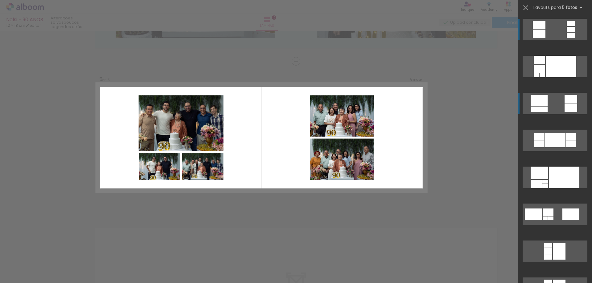
click at [551, 111] on quentale-layouter at bounding box center [555, 104] width 65 height 22
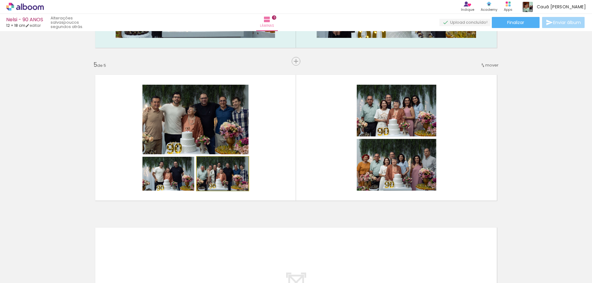
drag, startPoint x: 222, startPoint y: 176, endPoint x: 214, endPoint y: 134, distance: 43.4
click at [0, 0] on slot at bounding box center [0, 0] width 0 height 0
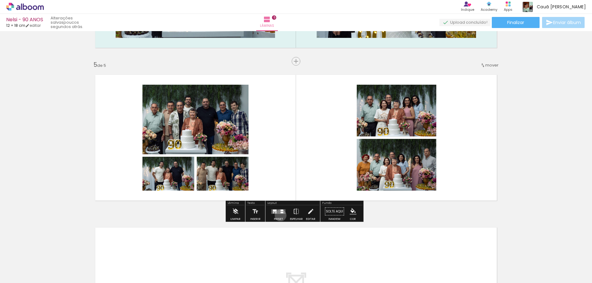
click at [279, 216] on div at bounding box center [278, 212] width 17 height 12
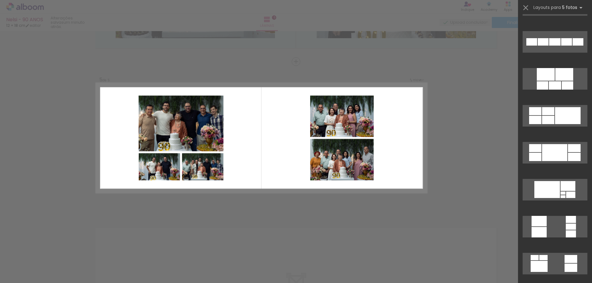
scroll to position [352, 0]
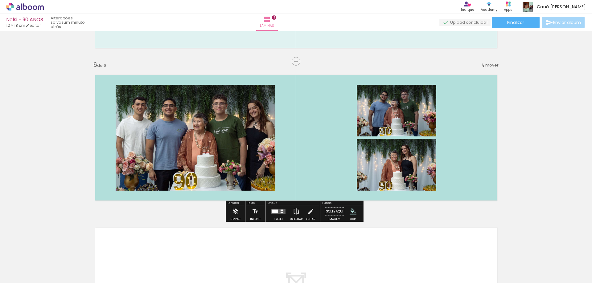
click at [347, 210] on paper-menu-button "#ffebee #ffcdd2 #ef9a9a #e57373 #ef5350 #f44336 #e53935 #d32f2f #c62828 #b71c1c…" at bounding box center [353, 212] width 12 height 12
click at [353, 213] on iron-icon "color picker" at bounding box center [353, 211] width 7 height 7
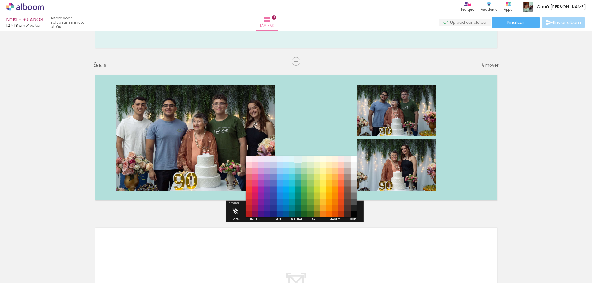
click at [299, 157] on paper-item "#e0f2f1" at bounding box center [298, 159] width 6 height 6
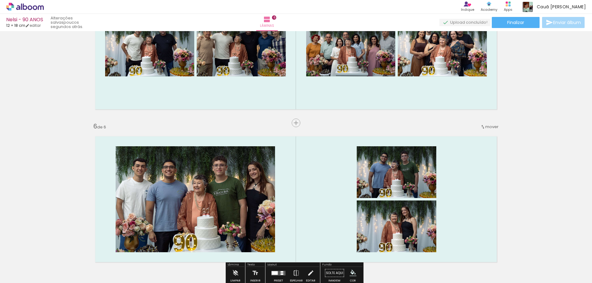
scroll to position [714, 0]
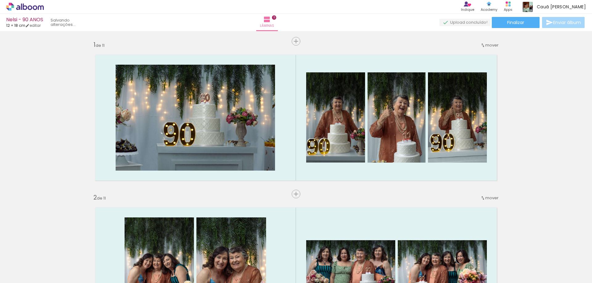
click at [334, 166] on quentale-workspace at bounding box center [296, 141] width 592 height 283
drag, startPoint x: 355, startPoint y: 257, endPoint x: 333, endPoint y: 216, distance: 45.8
click at [300, 168] on quentale-workspace at bounding box center [296, 141] width 592 height 283
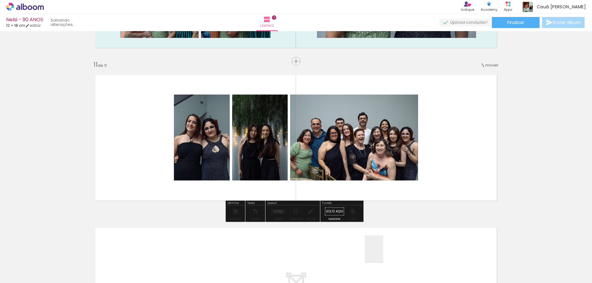
drag, startPoint x: 383, startPoint y: 254, endPoint x: 355, endPoint y: 228, distance: 38.2
click at [358, 151] on quentale-workspace at bounding box center [296, 141] width 592 height 283
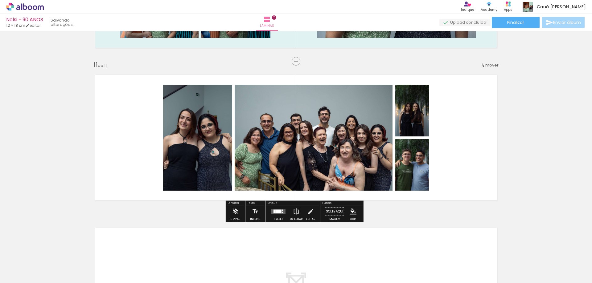
scroll to position [0, 0]
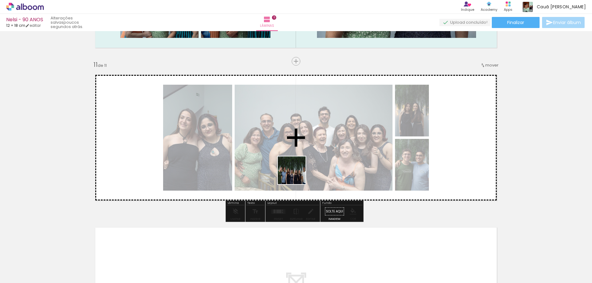
drag, startPoint x: 324, startPoint y: 266, endPoint x: 295, endPoint y: 162, distance: 107.9
click at [295, 162] on quentale-workspace at bounding box center [296, 141] width 592 height 283
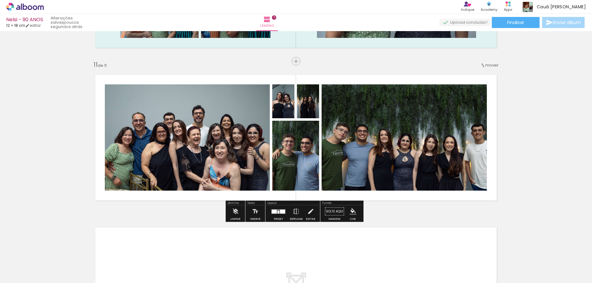
scroll to position [0, 1264]
click at [278, 214] on div at bounding box center [278, 212] width 17 height 12
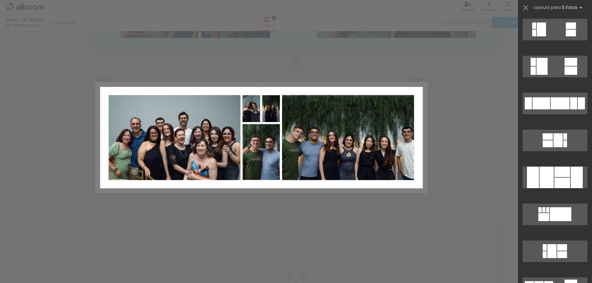
scroll to position [432, 0]
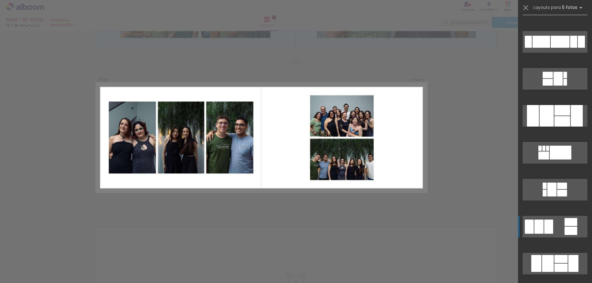
click at [559, 221] on quentale-layouter at bounding box center [555, 227] width 65 height 22
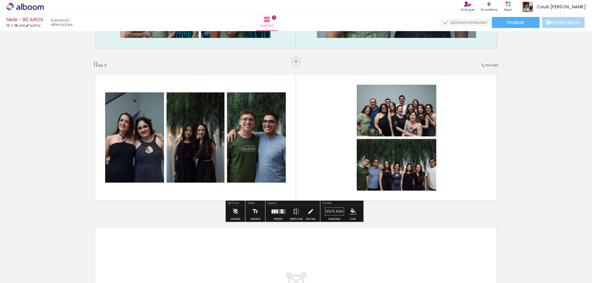
click at [321, 161] on quentale-layouter at bounding box center [295, 138] width 413 height 138
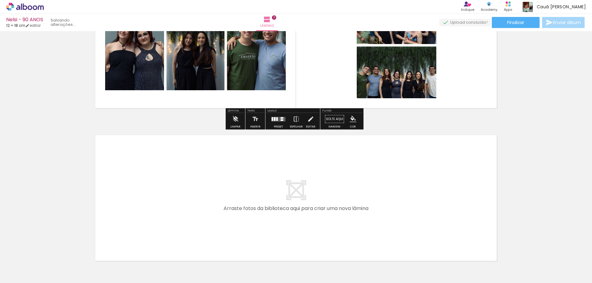
click at [386, 235] on quentale-workspace at bounding box center [296, 141] width 592 height 283
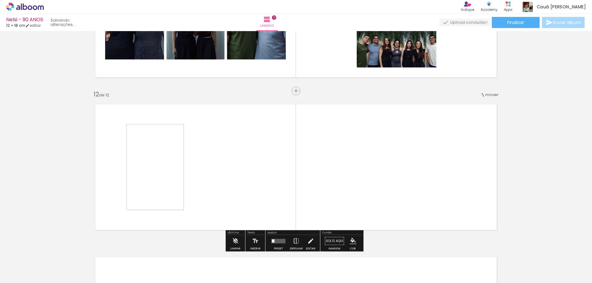
click at [332, 210] on quentale-layouter at bounding box center [295, 168] width 413 height 138
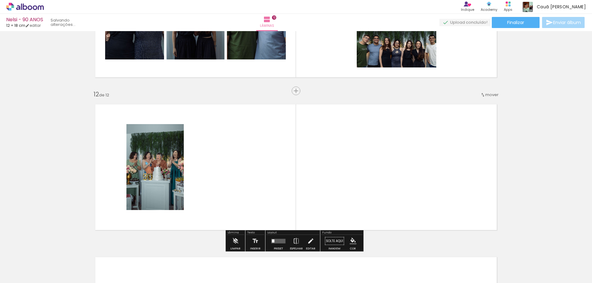
scroll to position [1663, 0]
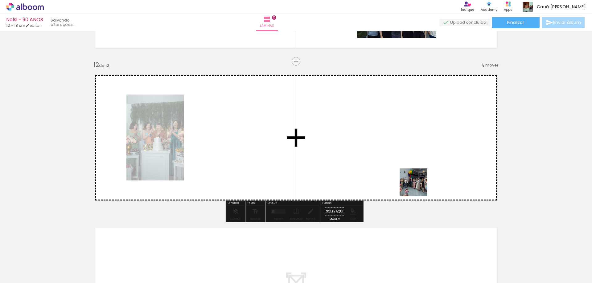
drag, startPoint x: 454, startPoint y: 264, endPoint x: 507, endPoint y: 247, distance: 56.3
click at [422, 186] on quentale-workspace at bounding box center [296, 141] width 592 height 283
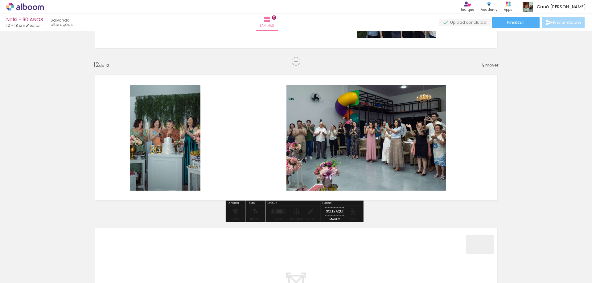
drag, startPoint x: 485, startPoint y: 254, endPoint x: 464, endPoint y: 241, distance: 24.5
click at [427, 184] on quentale-workspace at bounding box center [296, 141] width 592 height 283
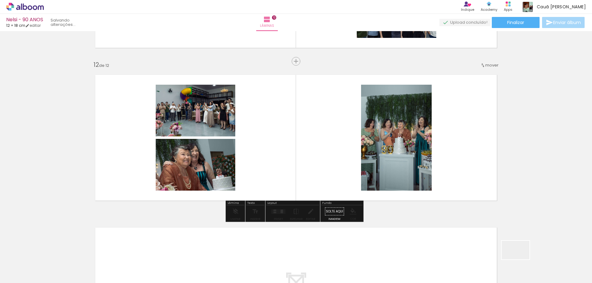
drag, startPoint x: 520, startPoint y: 260, endPoint x: 456, endPoint y: 191, distance: 94.1
click at [460, 190] on quentale-workspace at bounding box center [296, 141] width 592 height 283
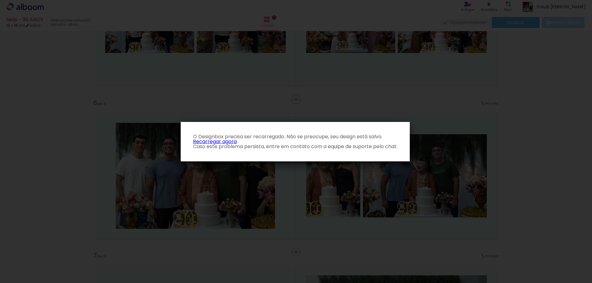
scroll to position [0, 1264]
